Goal: Information Seeking & Learning: Learn about a topic

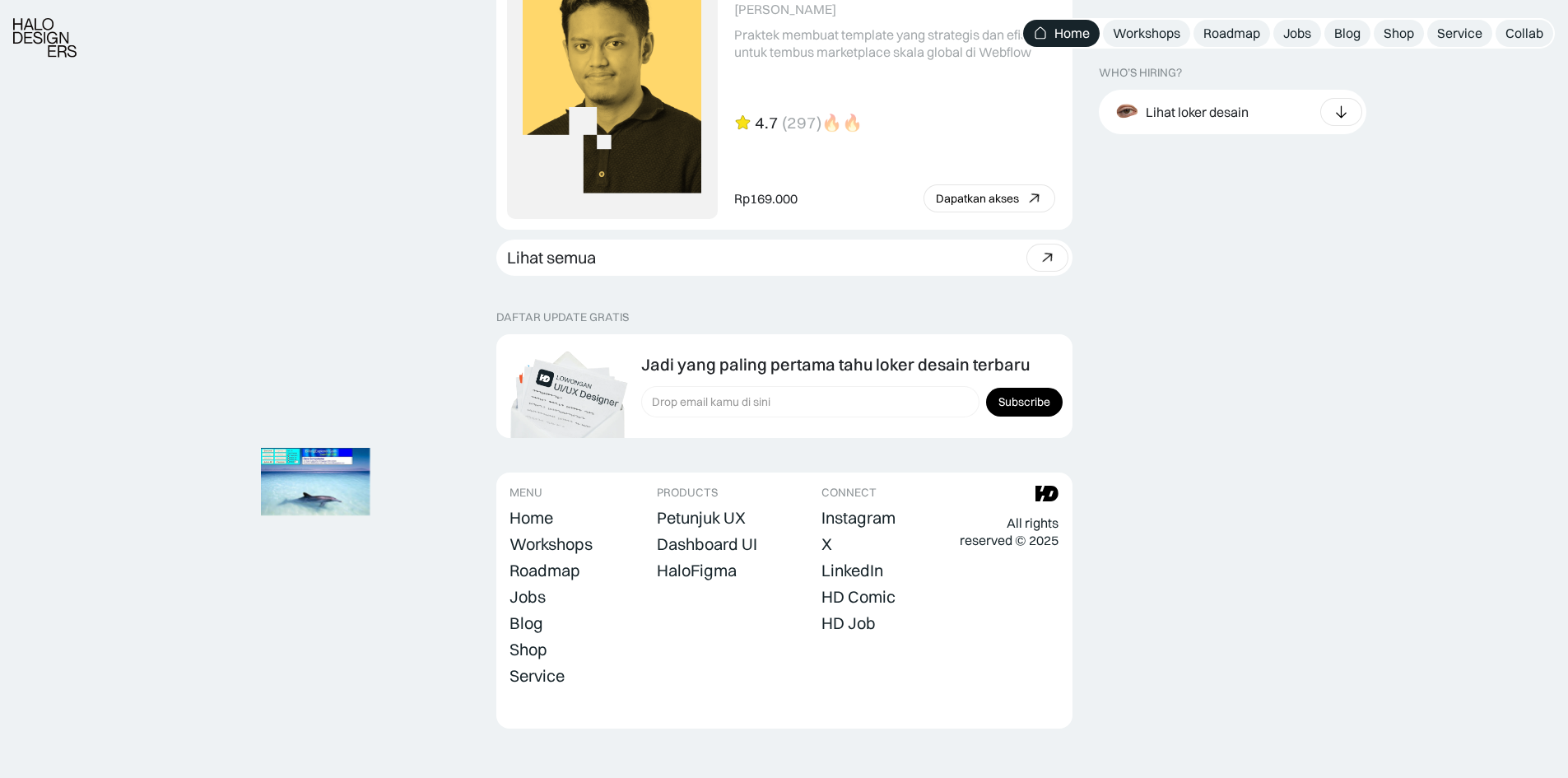
scroll to position [4555, 0]
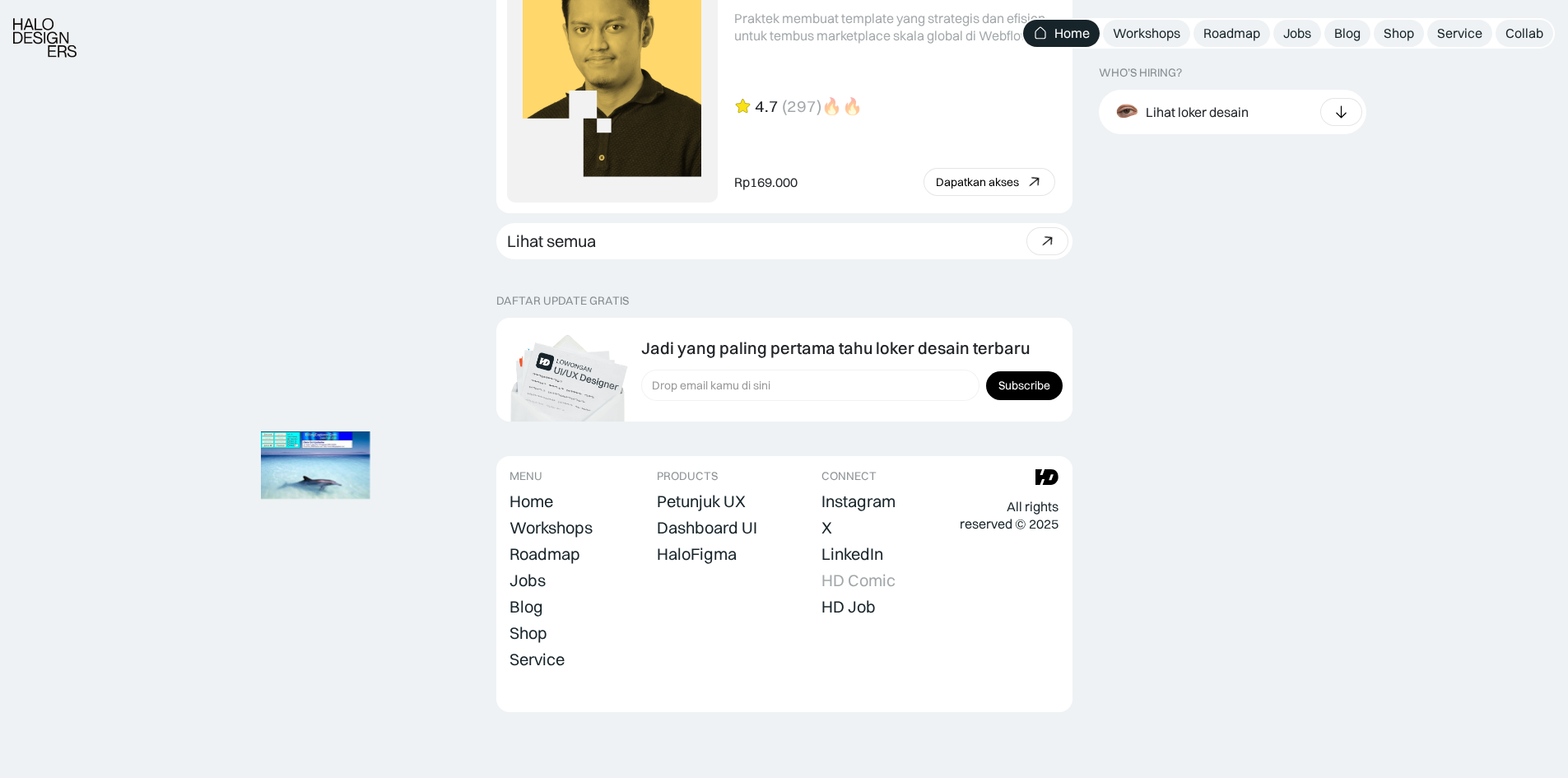
click at [892, 580] on div "HD Comic" at bounding box center [858, 580] width 74 height 20
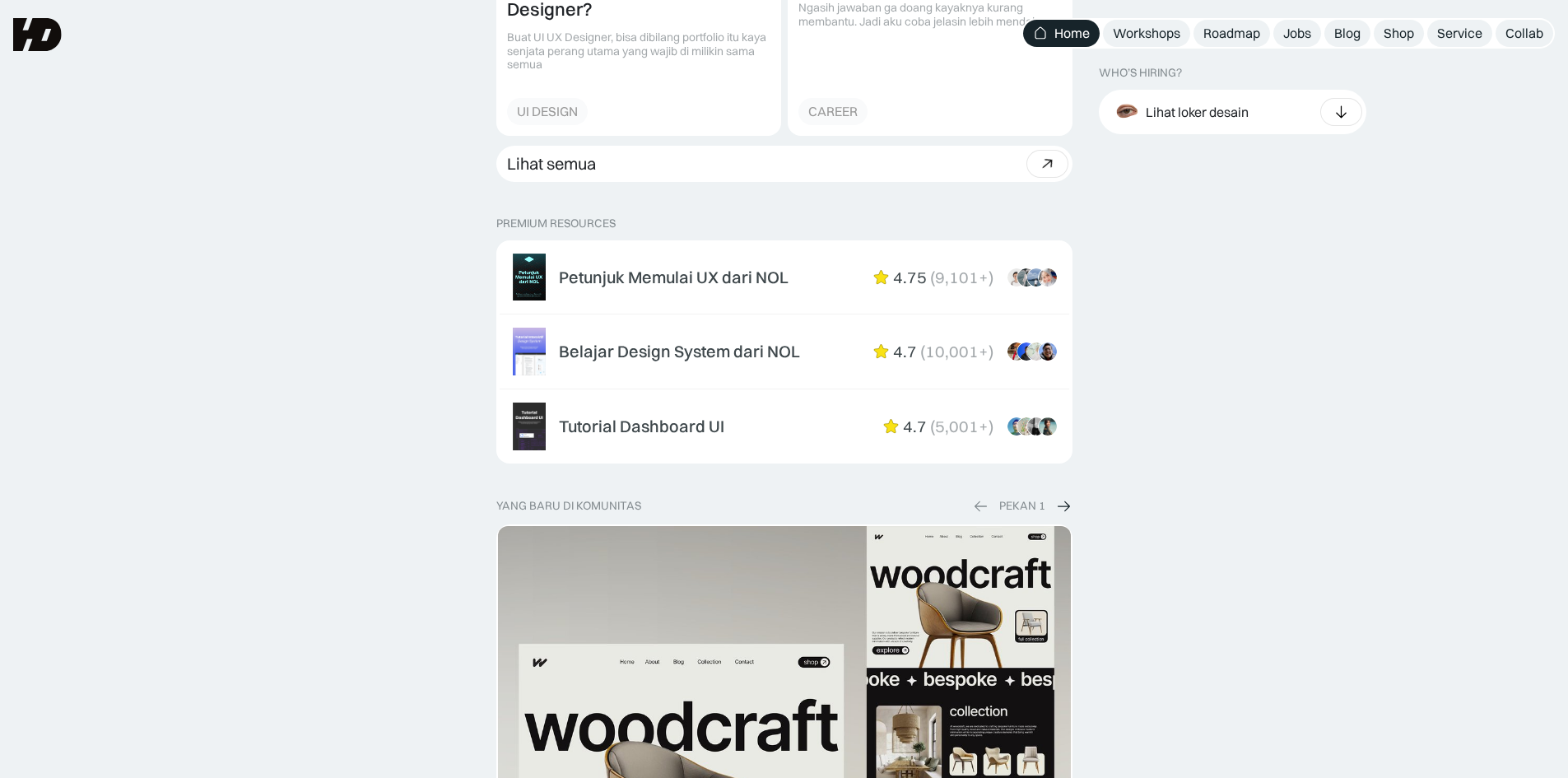
scroll to position [2333, 0]
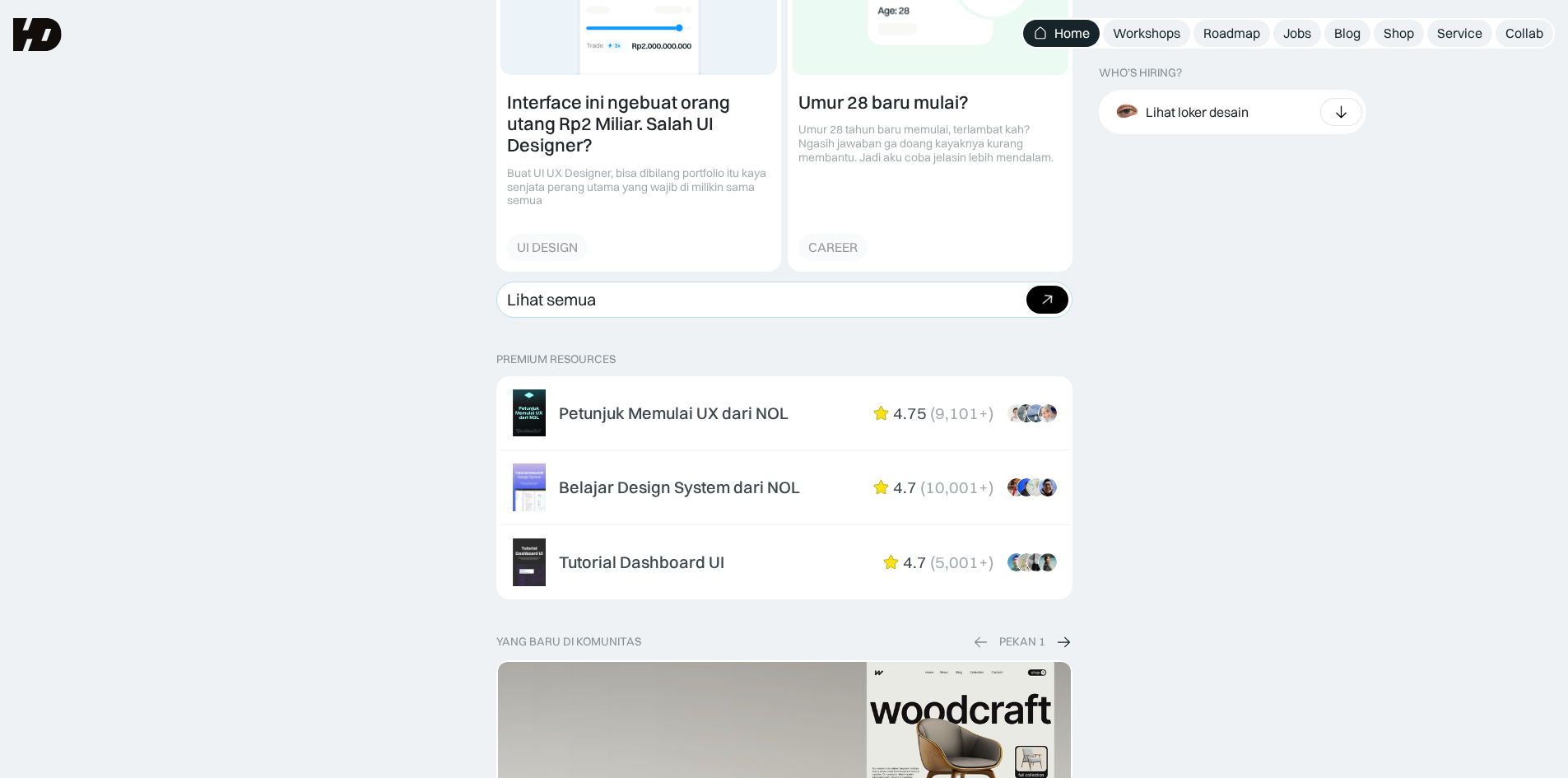
click at [787, 304] on link "Lihat semua Beli bundle Hemat Rp706.001 Rp5,206,000 Rp4.499.999 Beli paket" at bounding box center [784, 299] width 576 height 37
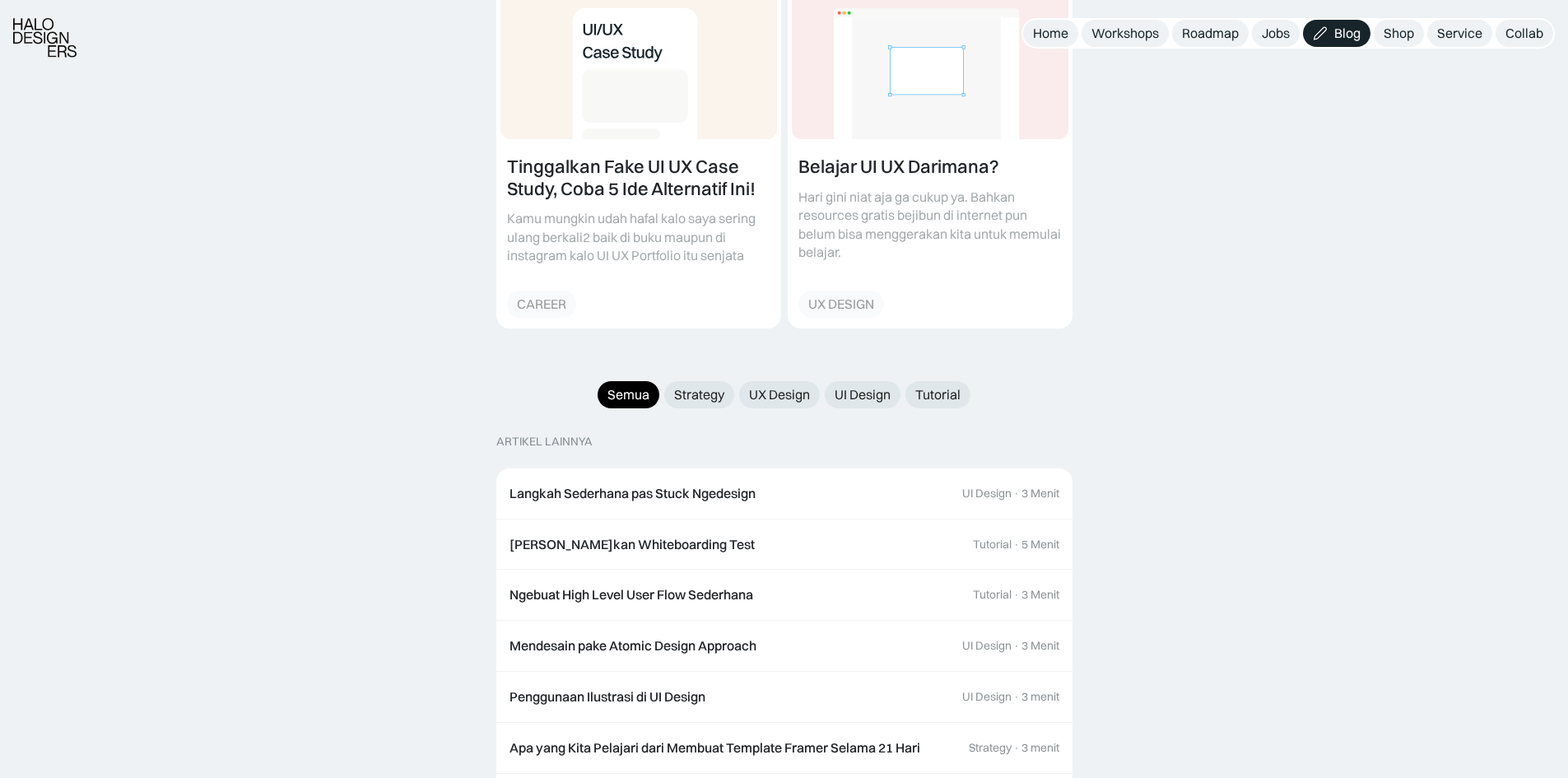
scroll to position [1400, 0]
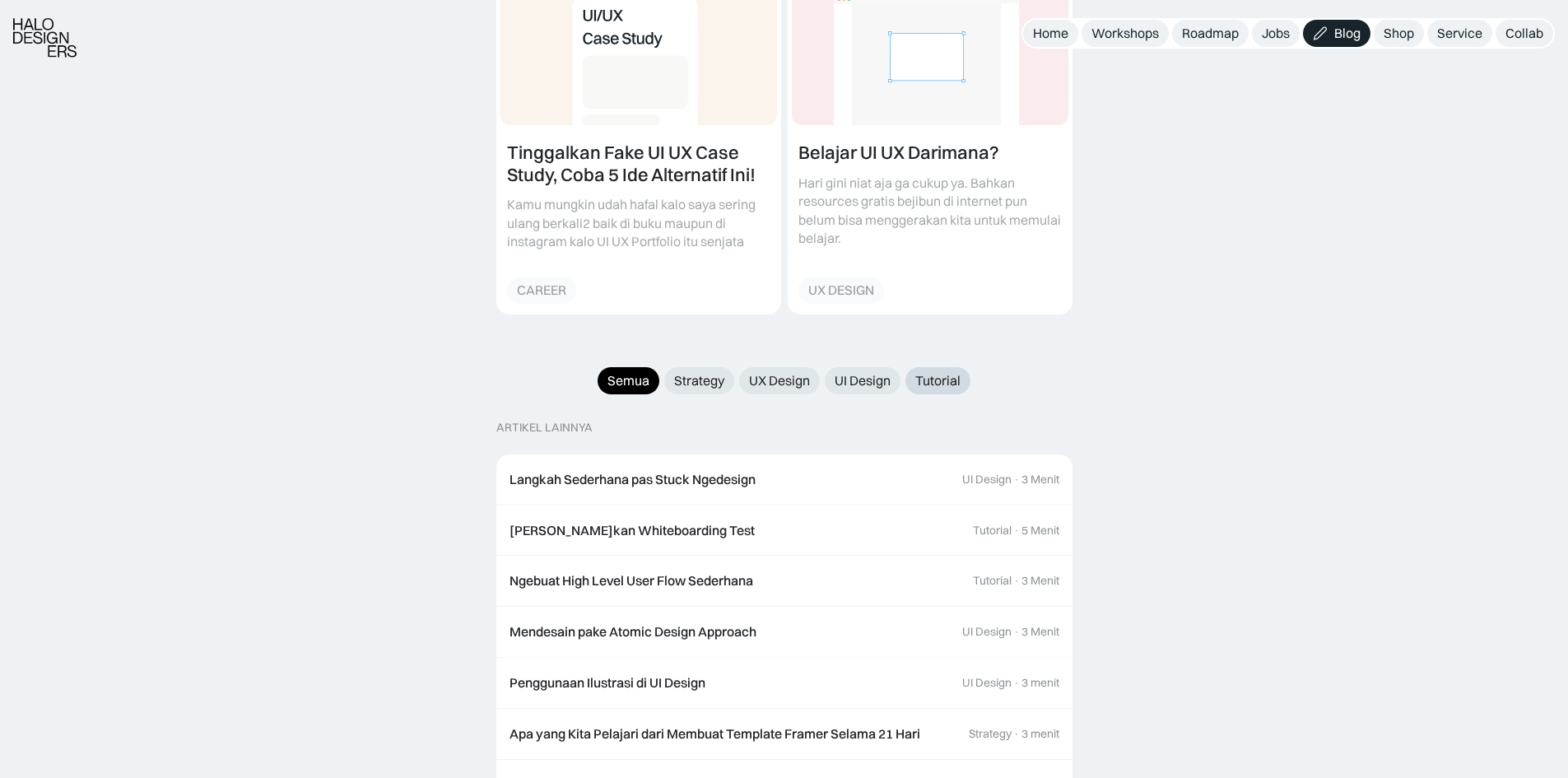
click at [948, 372] on div "Tutorial" at bounding box center [938, 380] width 46 height 17
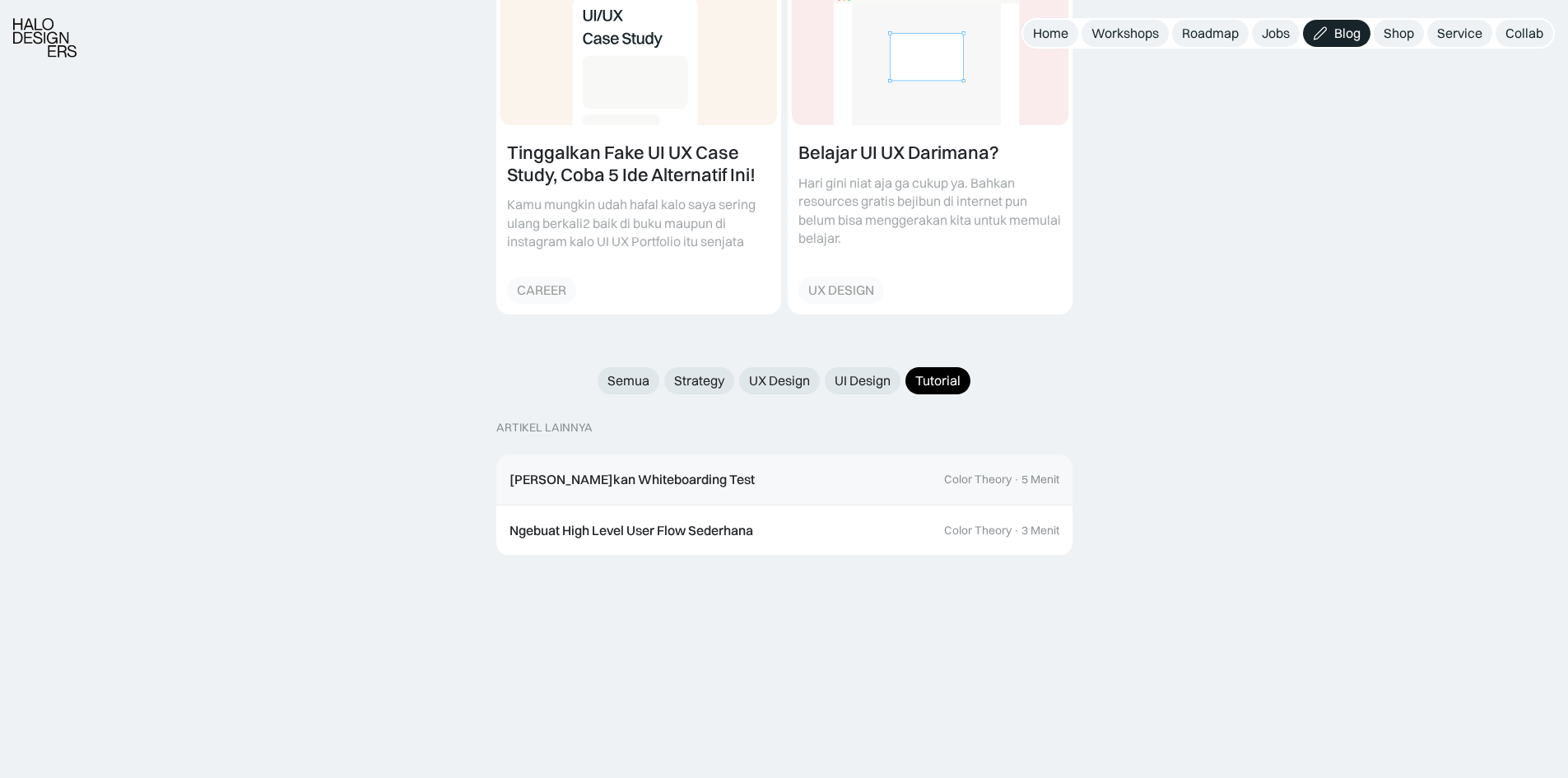
click at [847, 471] on link "[PERSON_NAME]kan Whiteboarding Test Color Theory · 5 Menit" at bounding box center [784, 480] width 576 height 51
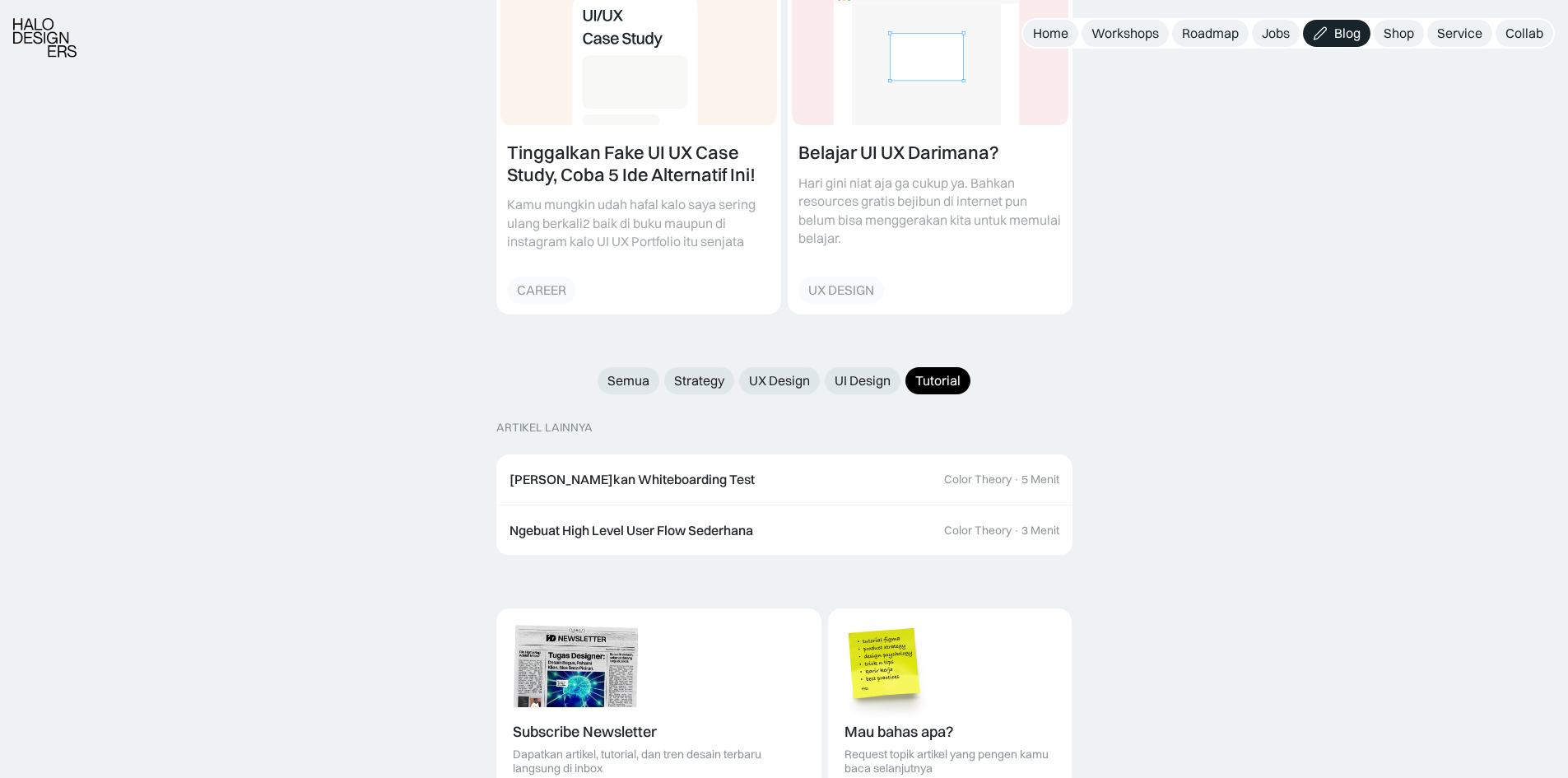
scroll to position [1564, 0]
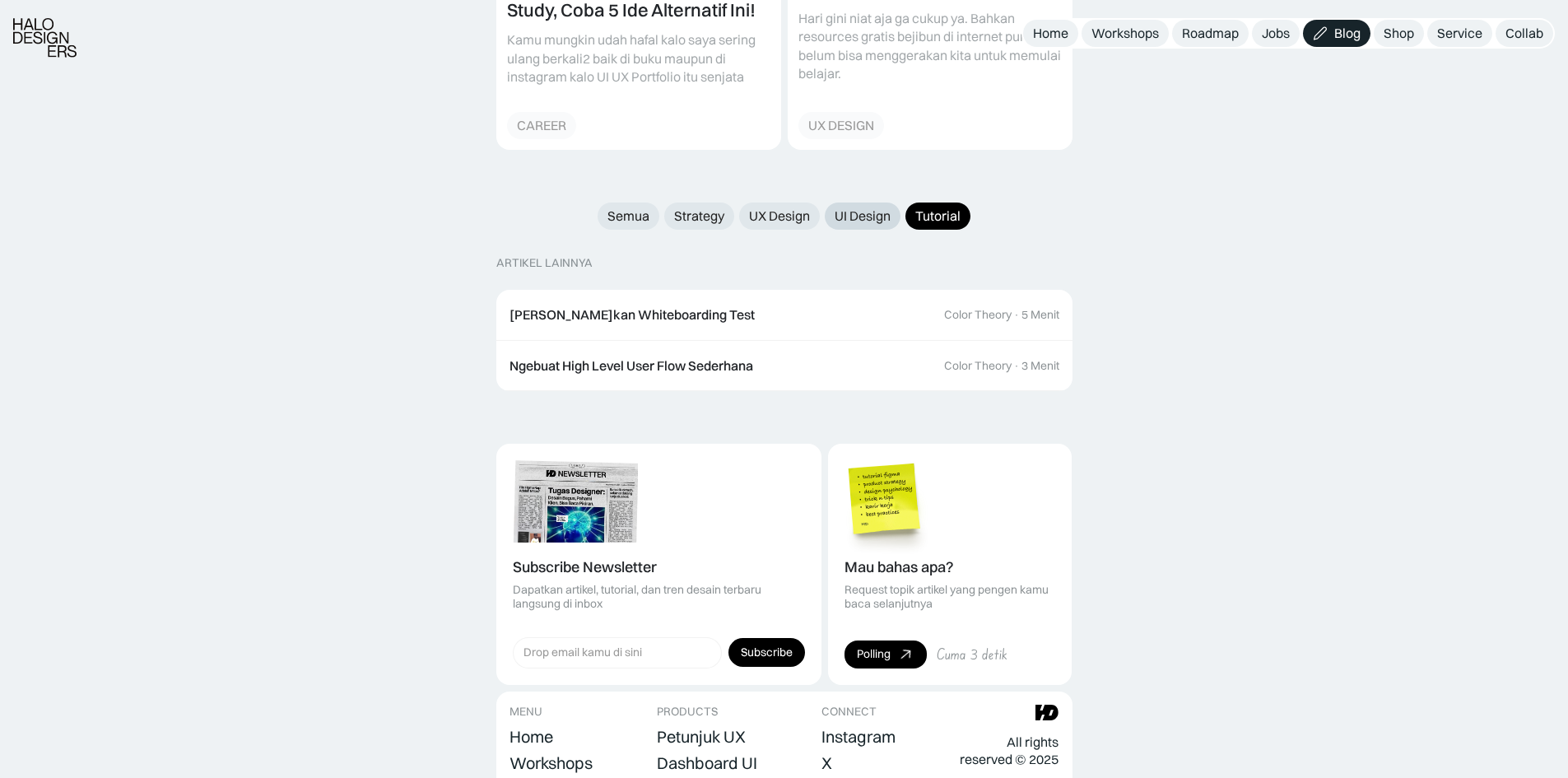
click at [868, 208] on div "UI Design" at bounding box center [862, 216] width 56 height 17
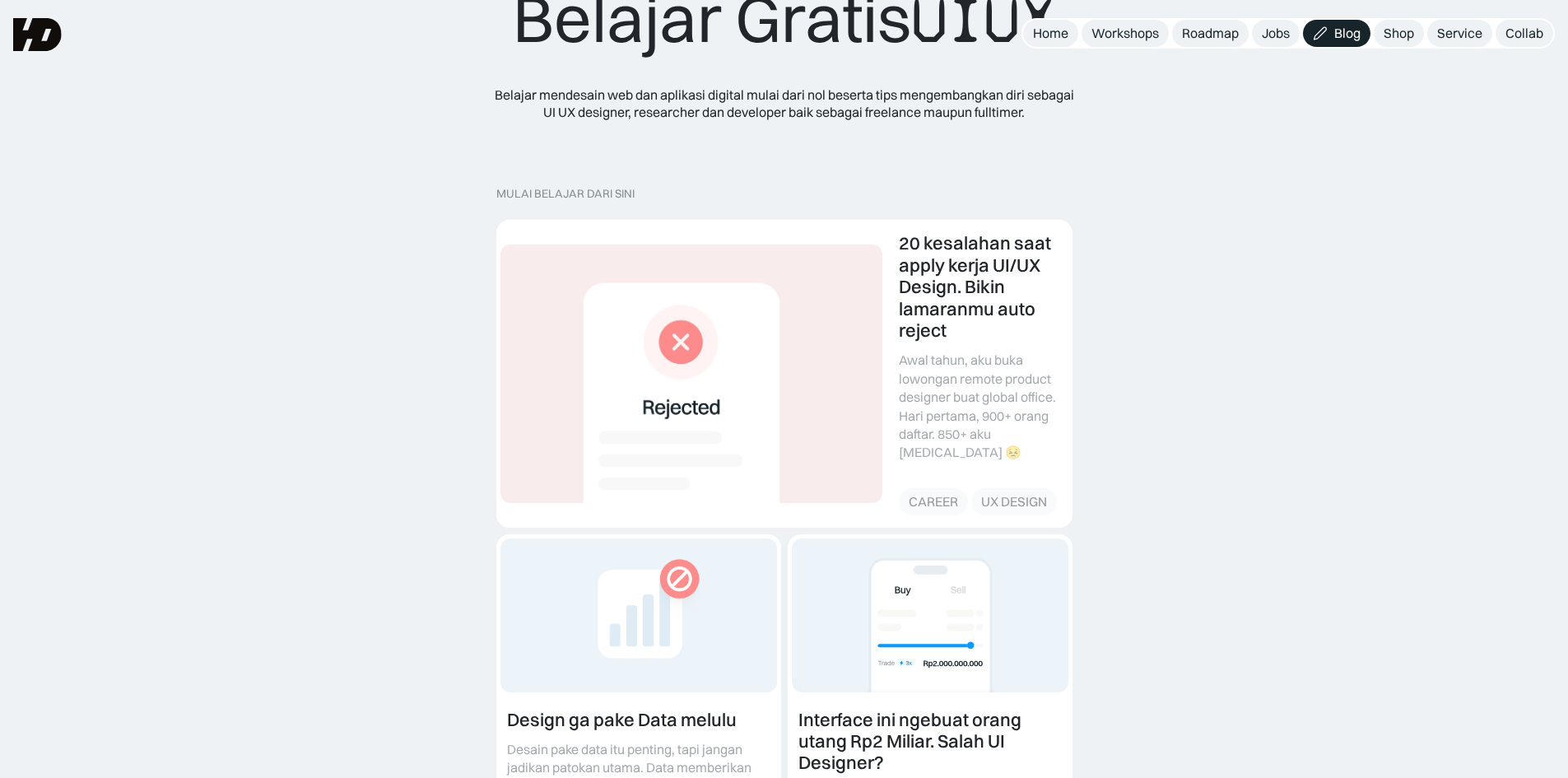
scroll to position [103, 0]
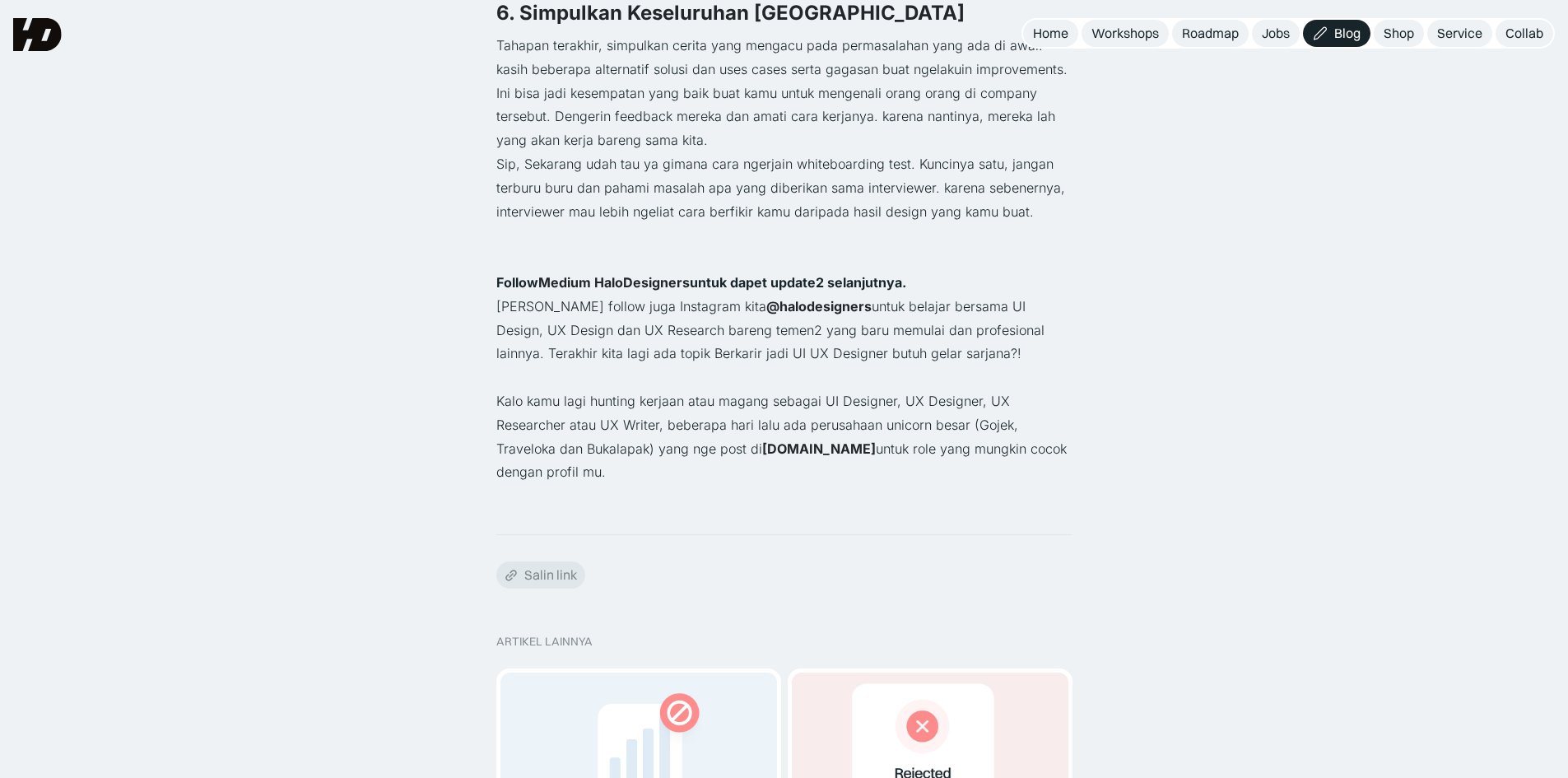
scroll to position [3951, 0]
